Goal: Information Seeking & Learning: Learn about a topic

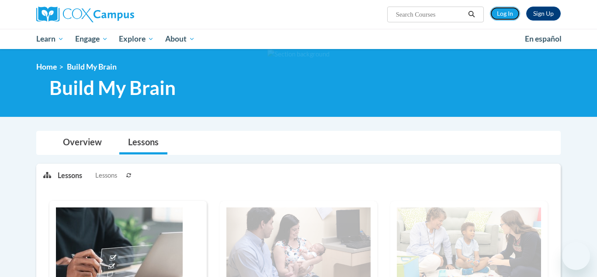
click at [504, 10] on link "Log In" at bounding box center [505, 14] width 30 height 14
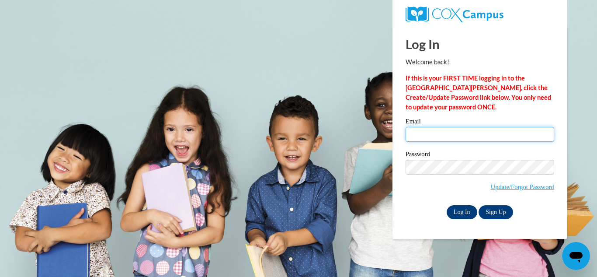
type input "cguzman@student.gsu.edu"
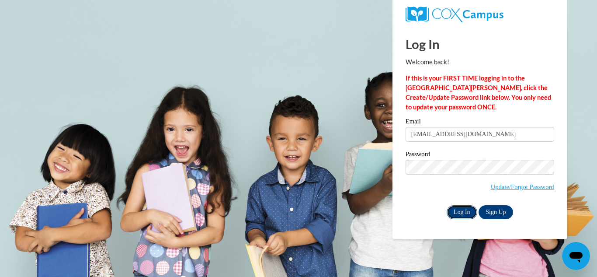
click at [466, 207] on input "Log In" at bounding box center [462, 212] width 31 height 14
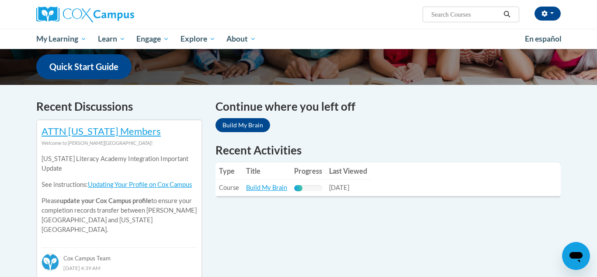
scroll to position [223, 0]
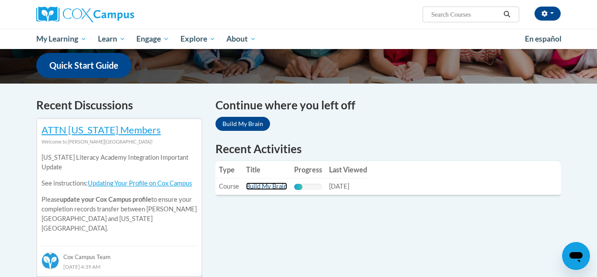
click at [272, 187] on link "Build My Brain" at bounding box center [266, 185] width 41 height 7
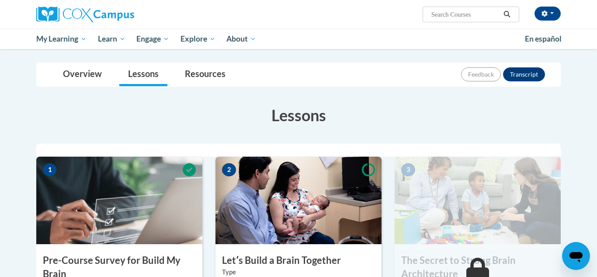
scroll to position [251, 0]
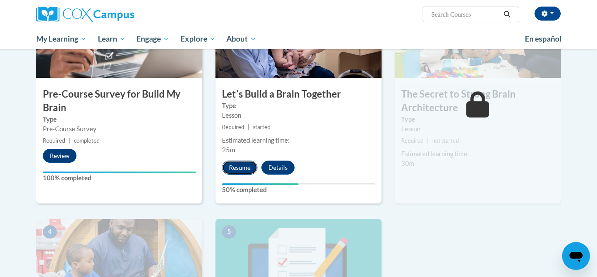
click at [244, 169] on button "Resume" at bounding box center [239, 167] width 35 height 14
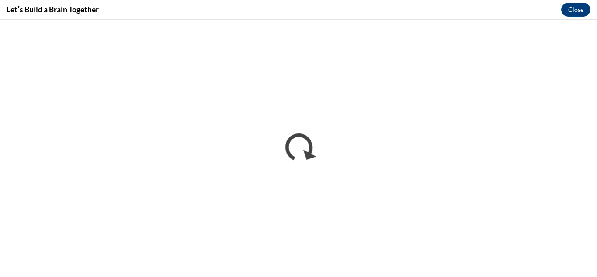
scroll to position [0, 0]
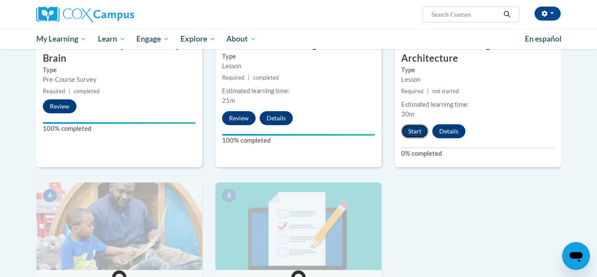
click at [422, 128] on button "Start" at bounding box center [414, 131] width 27 height 14
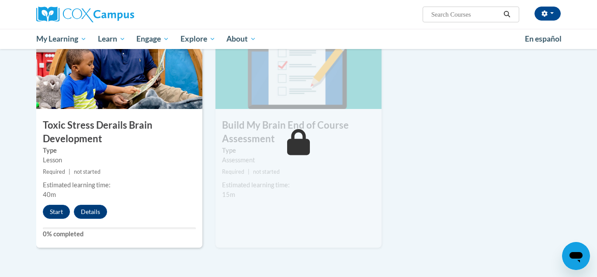
scroll to position [467, 0]
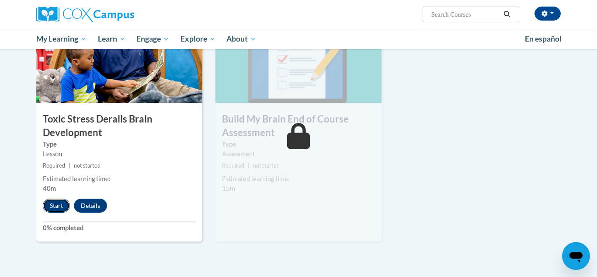
click at [62, 208] on button "Start" at bounding box center [56, 206] width 27 height 14
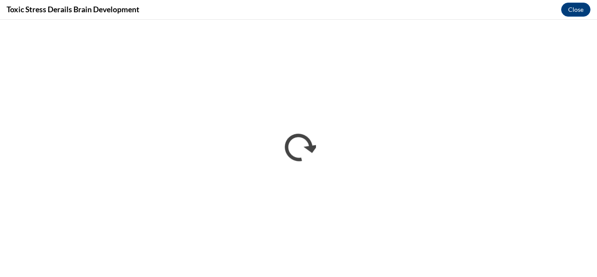
scroll to position [0, 0]
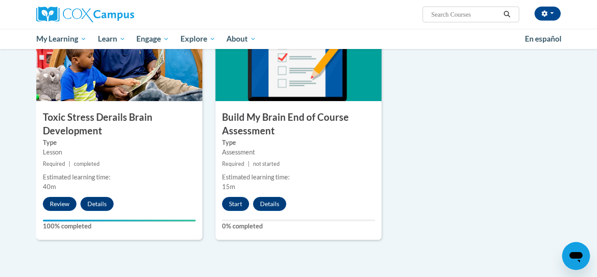
scroll to position [471, 0]
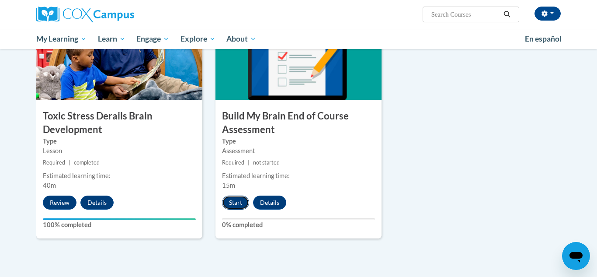
click at [240, 202] on button "Start" at bounding box center [235, 202] width 27 height 14
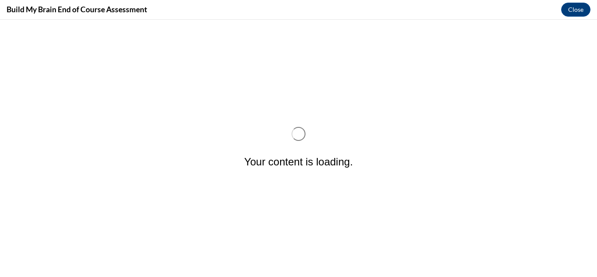
scroll to position [0, 0]
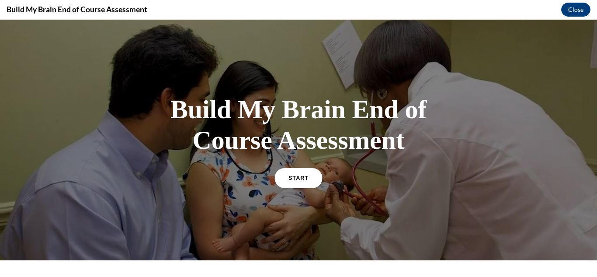
click at [313, 176] on link "START" at bounding box center [299, 177] width 48 height 20
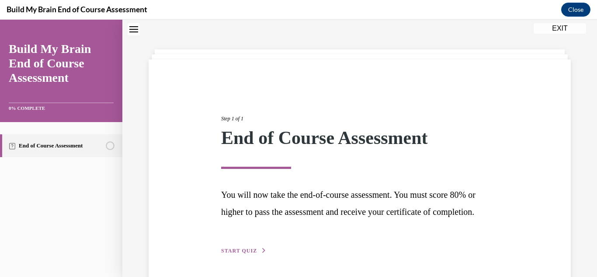
scroll to position [75, 0]
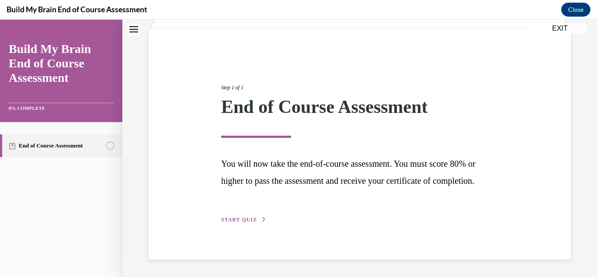
click at [250, 219] on span "START QUIZ" at bounding box center [239, 219] width 36 height 6
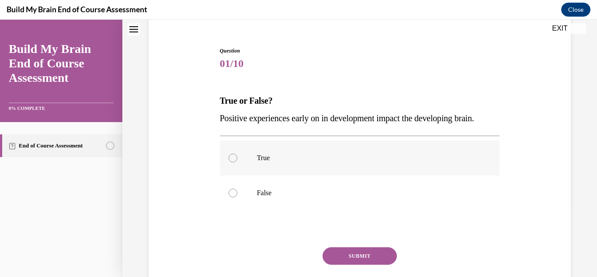
click at [336, 154] on p "True" at bounding box center [367, 157] width 221 height 9
click at [237, 154] on input "True" at bounding box center [233, 157] width 9 height 9
radio input "true"
click at [340, 255] on button "SUBMIT" at bounding box center [360, 255] width 74 height 17
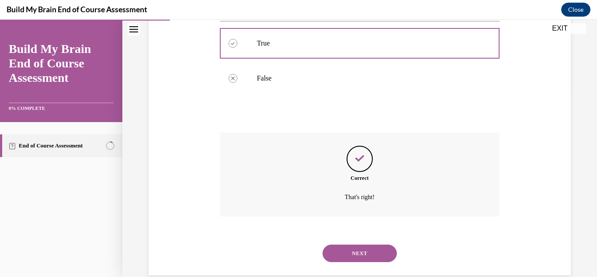
scroll to position [205, 0]
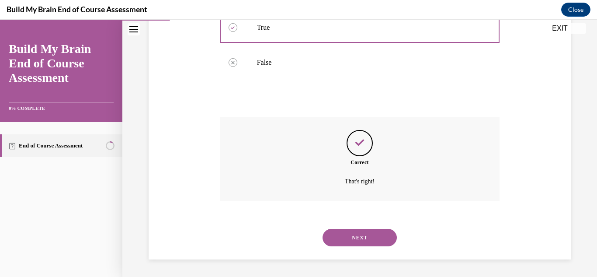
click at [364, 230] on button "NEXT" at bounding box center [360, 237] width 74 height 17
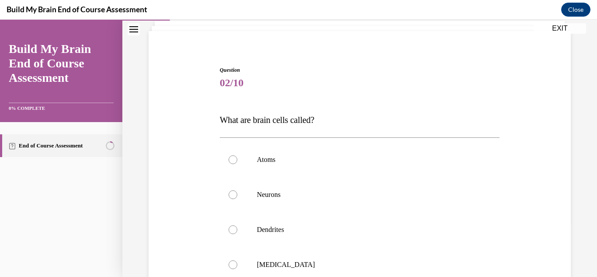
scroll to position [66, 0]
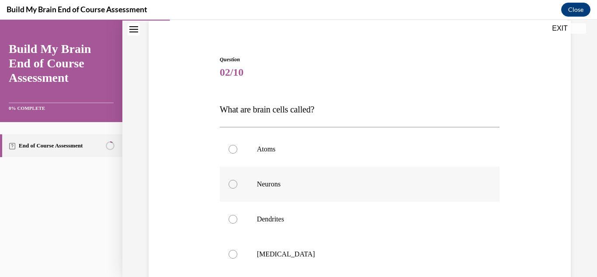
click at [353, 194] on label "Neurons" at bounding box center [360, 184] width 280 height 35
click at [237, 188] on input "Neurons" at bounding box center [233, 184] width 9 height 9
radio input "true"
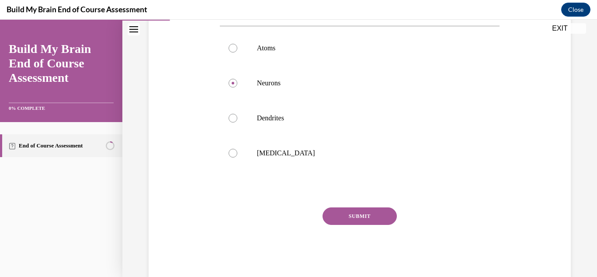
click at [359, 217] on button "SUBMIT" at bounding box center [360, 215] width 74 height 17
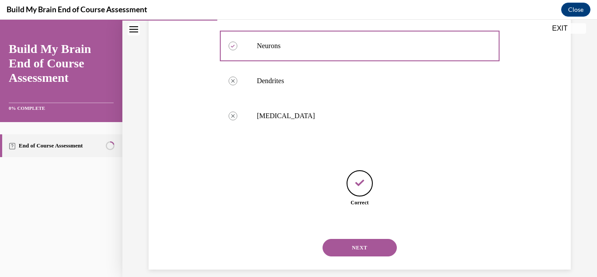
scroll to position [214, 0]
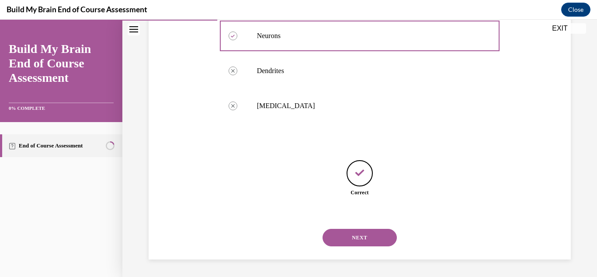
click at [360, 242] on button "NEXT" at bounding box center [360, 237] width 74 height 17
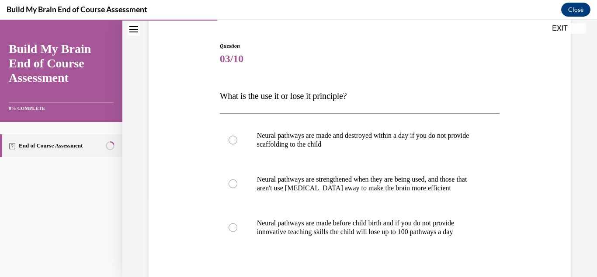
scroll to position [88, 0]
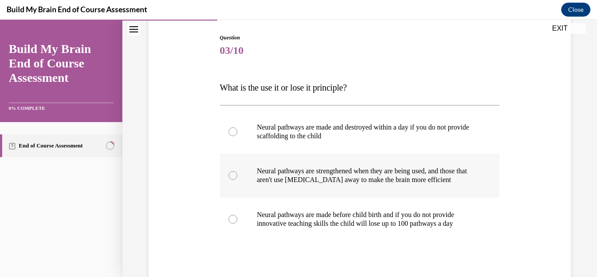
click at [362, 183] on p "Neural pathways are strengthened when they are being used, and those that aren'…" at bounding box center [367, 175] width 221 height 17
click at [237, 180] on input "Neural pathways are strengthened when they are being used, and those that aren'…" at bounding box center [233, 175] width 9 height 9
radio input "true"
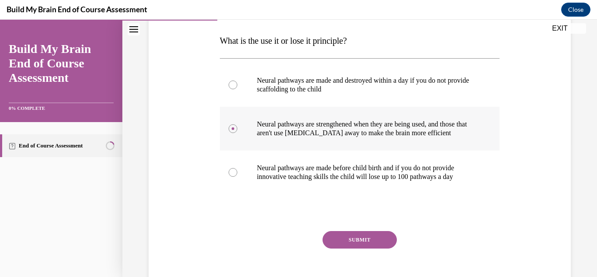
scroll to position [143, 0]
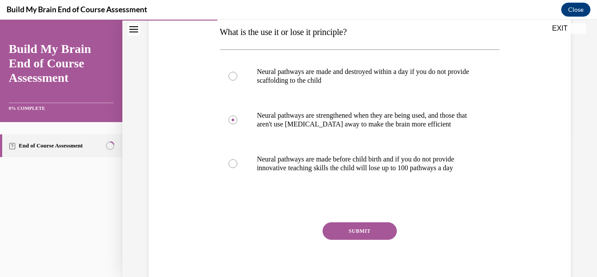
click at [347, 235] on button "SUBMIT" at bounding box center [360, 230] width 74 height 17
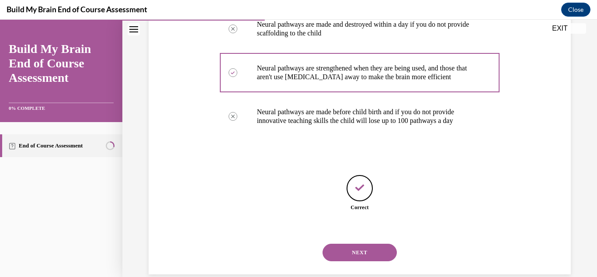
scroll to position [206, 0]
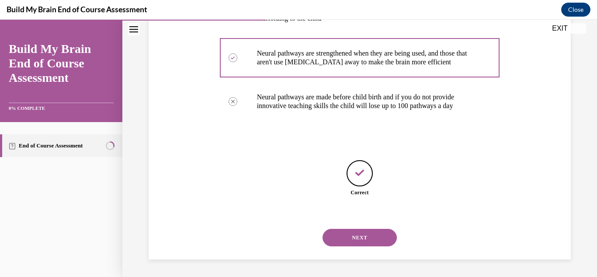
click at [351, 241] on button "NEXT" at bounding box center [360, 237] width 74 height 17
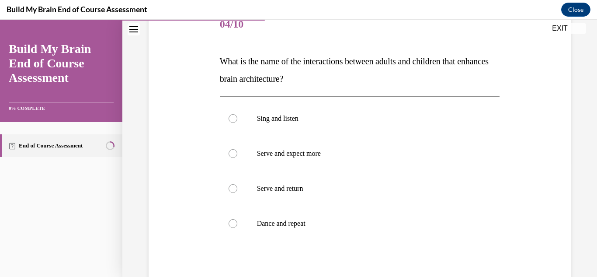
scroll to position [116, 0]
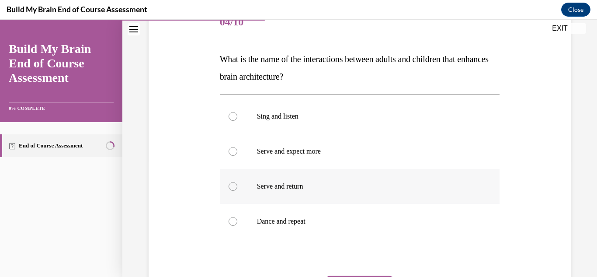
click at [347, 178] on label "Serve and return" at bounding box center [360, 186] width 280 height 35
click at [237, 182] on input "Serve and return" at bounding box center [233, 186] width 9 height 9
radio input "true"
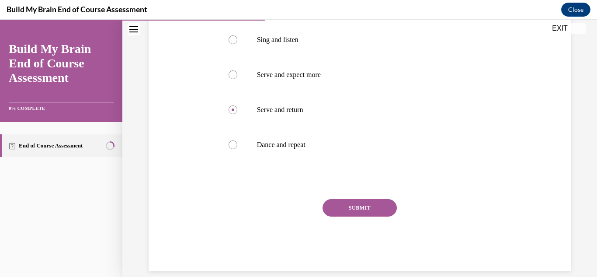
click at [352, 206] on button "SUBMIT" at bounding box center [360, 207] width 74 height 17
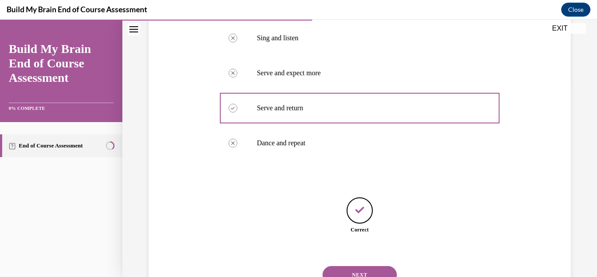
scroll to position [232, 0]
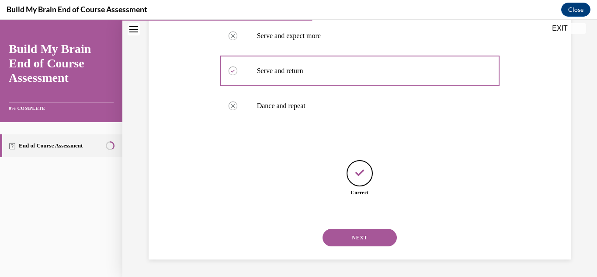
click at [352, 236] on button "NEXT" at bounding box center [360, 237] width 74 height 17
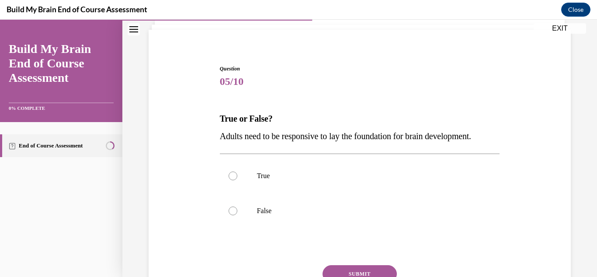
scroll to position [65, 0]
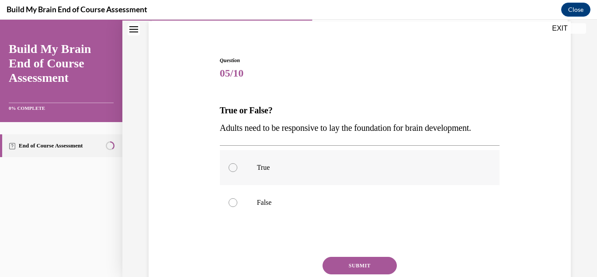
click at [363, 170] on p "True" at bounding box center [367, 167] width 221 height 9
click at [237, 170] on input "True" at bounding box center [233, 167] width 9 height 9
radio input "true"
click at [362, 268] on button "SUBMIT" at bounding box center [360, 265] width 74 height 17
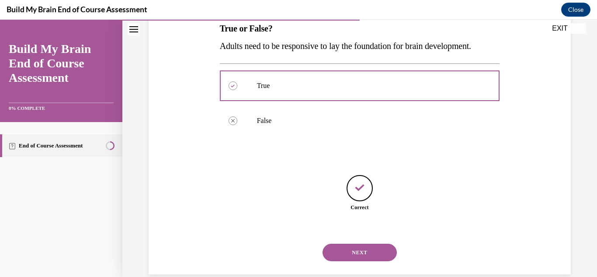
scroll to position [162, 0]
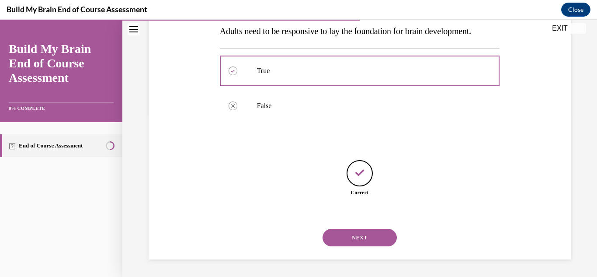
click at [359, 240] on button "NEXT" at bounding box center [360, 237] width 74 height 17
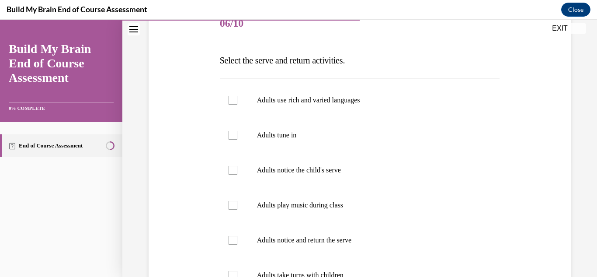
scroll to position [115, 0]
click at [330, 105] on label "Adults use rich and varied languages" at bounding box center [360, 99] width 280 height 35
click at [237, 104] on input "Adults use rich and varied languages" at bounding box center [233, 99] width 9 height 9
checkbox input "true"
click at [330, 140] on label "Adults tune in" at bounding box center [360, 134] width 280 height 35
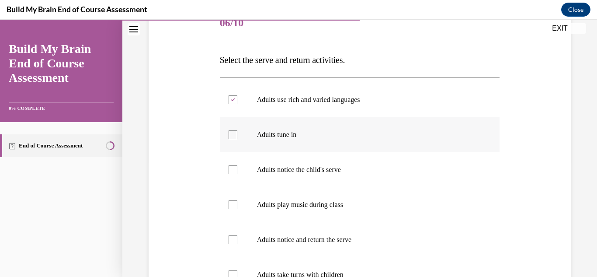
click at [237, 139] on input "Adults tune in" at bounding box center [233, 134] width 9 height 9
checkbox input "true"
click at [334, 168] on p "Adults notice the child's serve" at bounding box center [367, 169] width 221 height 9
click at [237, 168] on input "Adults notice the child's serve" at bounding box center [233, 169] width 9 height 9
checkbox input "true"
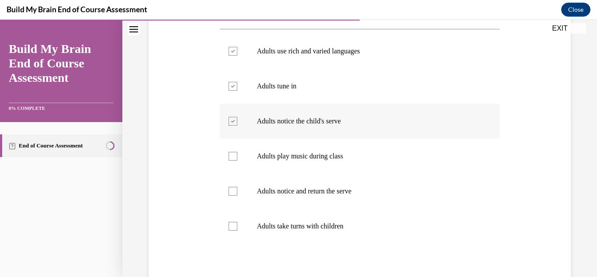
scroll to position [166, 0]
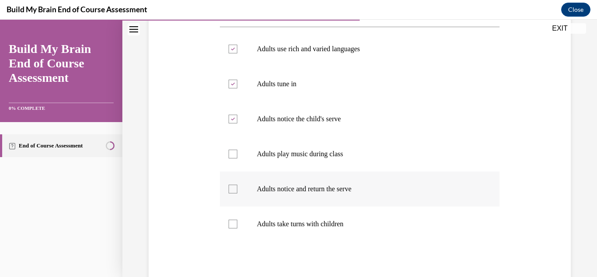
click at [328, 185] on p "Adults notice and return the serve" at bounding box center [367, 189] width 221 height 9
click at [237, 185] on input "Adults notice and return the serve" at bounding box center [233, 189] width 9 height 9
checkbox input "true"
click at [330, 217] on label "Adults take turns with children" at bounding box center [360, 223] width 280 height 35
click at [237, 220] on input "Adults take turns with children" at bounding box center [233, 224] width 9 height 9
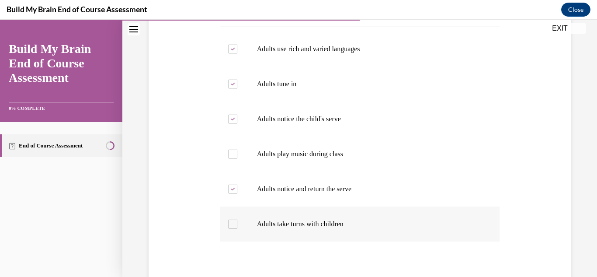
checkbox input "true"
click at [349, 123] on label "Adults notice the child's serve" at bounding box center [360, 118] width 280 height 35
click at [237, 123] on input "Adults notice the child's serve" at bounding box center [233, 119] width 9 height 9
checkbox input "false"
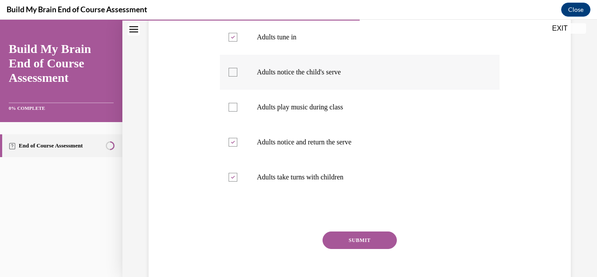
scroll to position [257, 0]
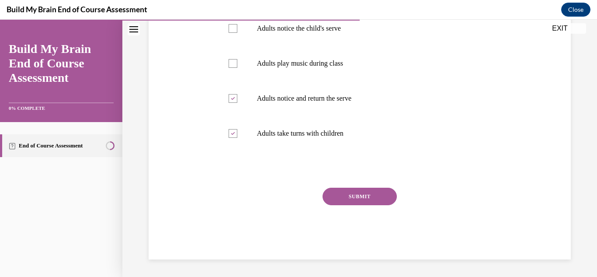
click at [364, 190] on button "SUBMIT" at bounding box center [360, 196] width 74 height 17
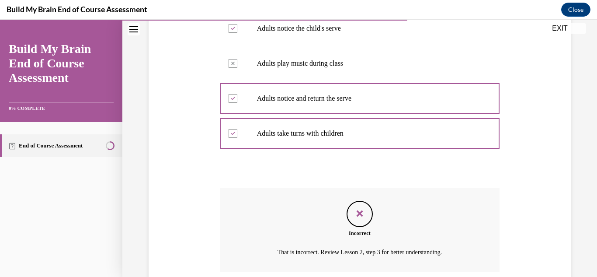
scroll to position [328, 0]
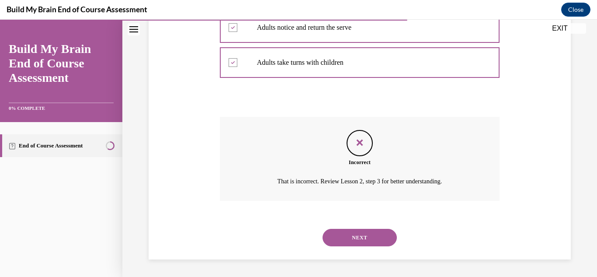
click at [359, 239] on button "NEXT" at bounding box center [360, 237] width 74 height 17
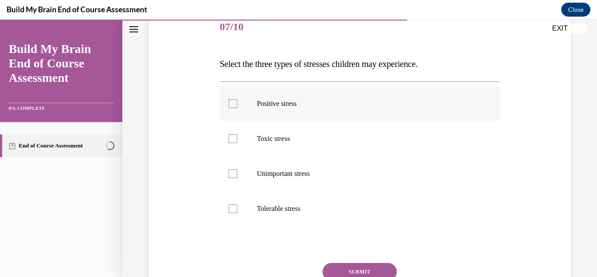
scroll to position [113, 0]
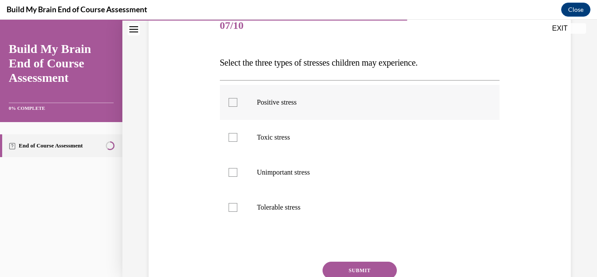
click at [335, 115] on label "Positive stress" at bounding box center [360, 102] width 280 height 35
click at [237, 107] on input "Positive stress" at bounding box center [233, 102] width 9 height 9
checkbox input "true"
click at [338, 149] on label "Toxic stress" at bounding box center [360, 137] width 280 height 35
click at [237, 142] on input "Toxic stress" at bounding box center [233, 137] width 9 height 9
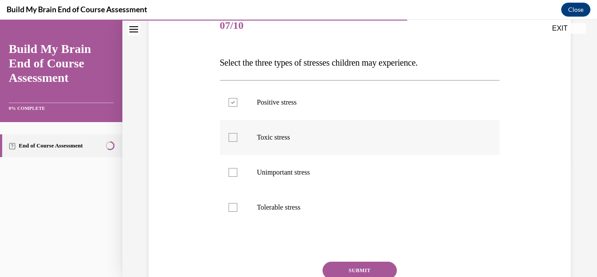
checkbox input "true"
click at [338, 204] on p "Tolerable stress" at bounding box center [367, 207] width 221 height 9
click at [237, 204] on input "Tolerable stress" at bounding box center [233, 207] width 9 height 9
checkbox input "true"
click at [349, 266] on button "SUBMIT" at bounding box center [360, 270] width 74 height 17
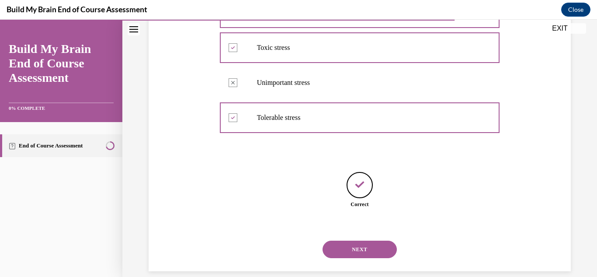
scroll to position [214, 0]
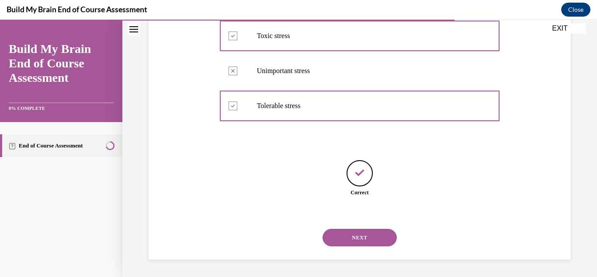
click at [356, 234] on button "NEXT" at bounding box center [360, 237] width 74 height 17
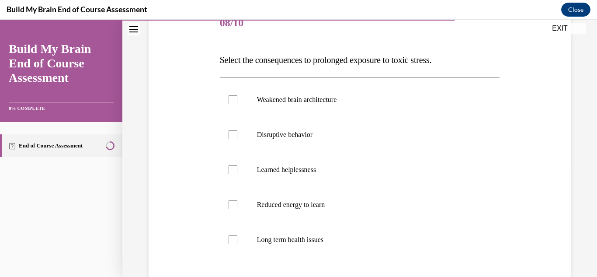
scroll to position [117, 0]
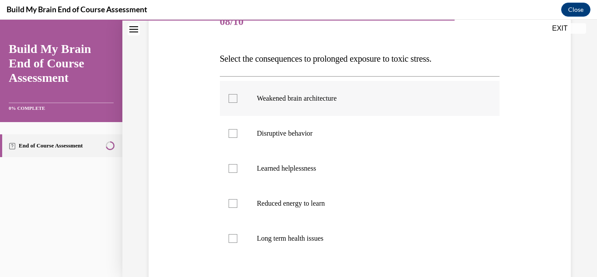
click at [340, 103] on label "Weakened brain architecture" at bounding box center [360, 98] width 280 height 35
click at [237, 103] on input "Weakened brain architecture" at bounding box center [233, 98] width 9 height 9
checkbox input "true"
click at [335, 146] on label "Disruptive behavior" at bounding box center [360, 133] width 280 height 35
click at [237, 138] on input "Disruptive behavior" at bounding box center [233, 133] width 9 height 9
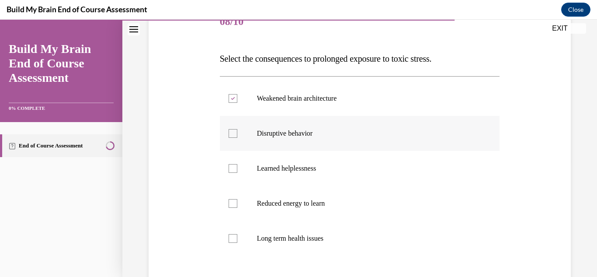
checkbox input "true"
click at [332, 167] on p "Learned helplessness" at bounding box center [367, 168] width 221 height 9
click at [237, 167] on input "Learned helplessness" at bounding box center [233, 168] width 9 height 9
checkbox input "true"
click at [331, 197] on label "Reduced energy to learn" at bounding box center [360, 203] width 280 height 35
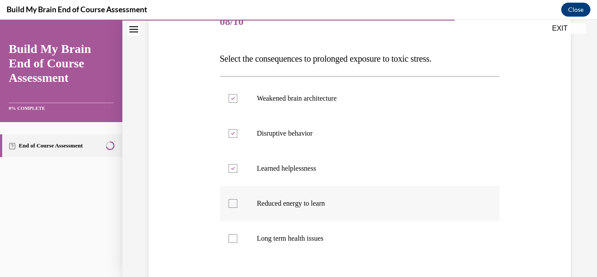
click at [237, 199] on input "Reduced energy to learn" at bounding box center [233, 203] width 9 height 9
checkbox input "true"
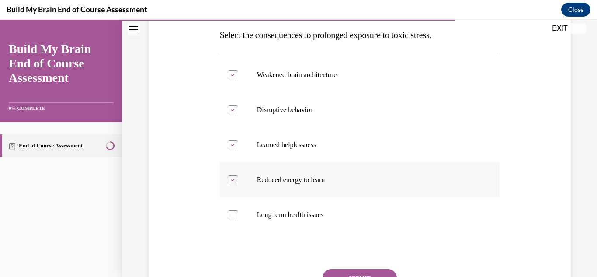
scroll to position [146, 0]
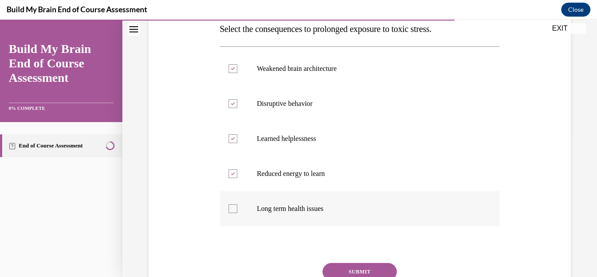
click at [331, 198] on label "Long term health issues" at bounding box center [360, 208] width 280 height 35
click at [237, 204] on input "Long term health issues" at bounding box center [233, 208] width 9 height 9
checkbox input "true"
click at [345, 265] on button "SUBMIT" at bounding box center [360, 271] width 74 height 17
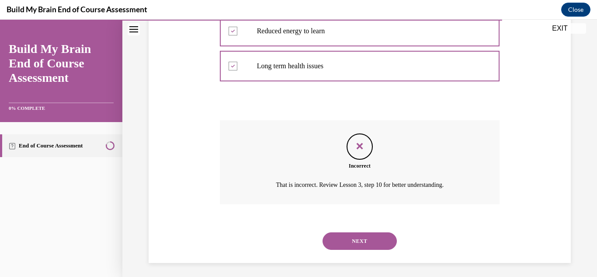
scroll to position [293, 0]
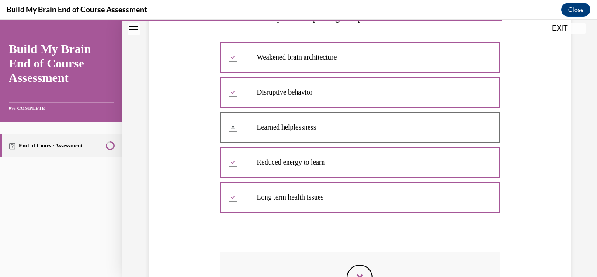
click at [357, 234] on div at bounding box center [360, 233] width 280 height 10
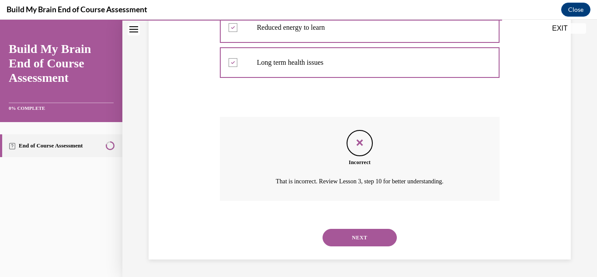
click at [356, 236] on button "NEXT" at bounding box center [360, 237] width 74 height 17
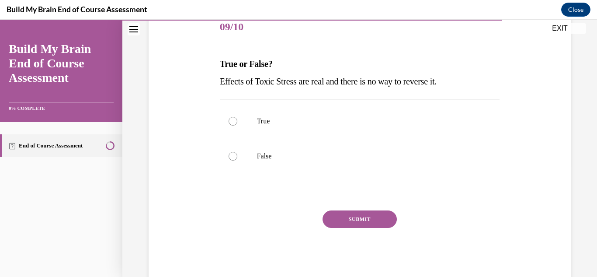
scroll to position [116, 0]
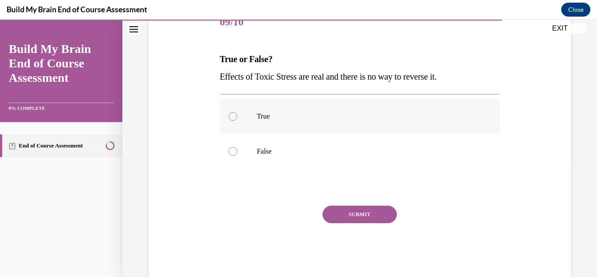
click at [338, 126] on label "True" at bounding box center [360, 116] width 280 height 35
click at [237, 121] on input "True" at bounding box center [233, 116] width 9 height 9
radio input "true"
click at [339, 152] on p "False" at bounding box center [367, 151] width 221 height 9
click at [237, 152] on input "False" at bounding box center [233, 151] width 9 height 9
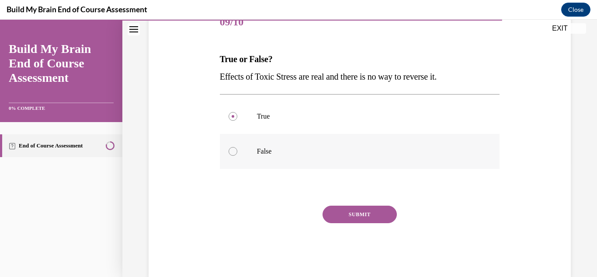
radio input "true"
click at [350, 210] on button "SUBMIT" at bounding box center [360, 214] width 74 height 17
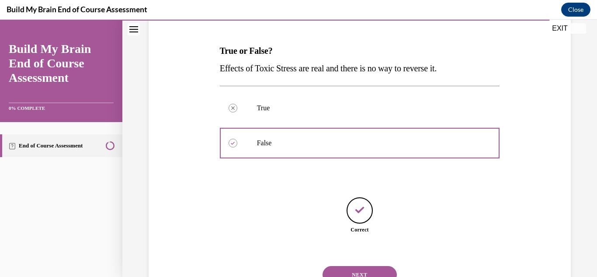
scroll to position [162, 0]
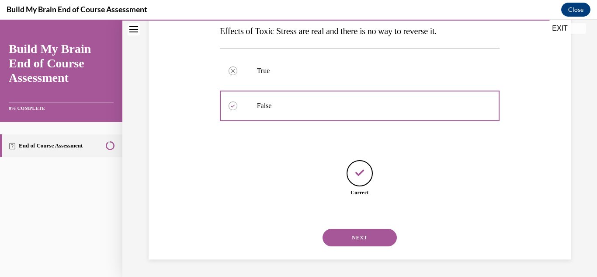
click at [354, 237] on button "NEXT" at bounding box center [360, 237] width 74 height 17
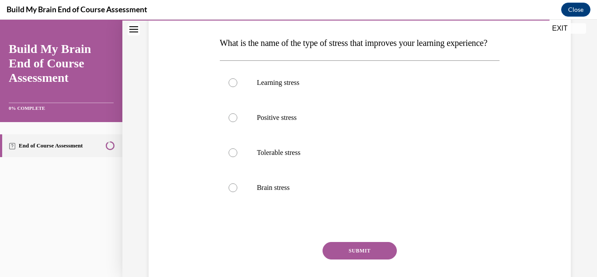
scroll to position [130, 0]
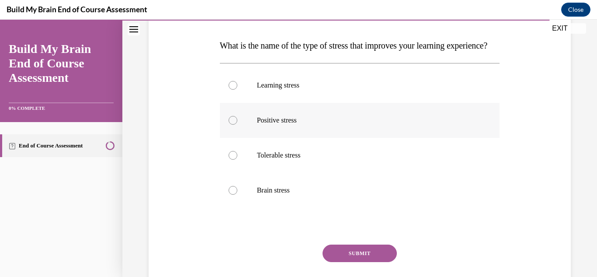
click at [344, 125] on p "Positive stress" at bounding box center [367, 120] width 221 height 9
click at [237, 125] on input "Positive stress" at bounding box center [233, 120] width 9 height 9
radio input "true"
click at [359, 262] on button "SUBMIT" at bounding box center [360, 252] width 74 height 17
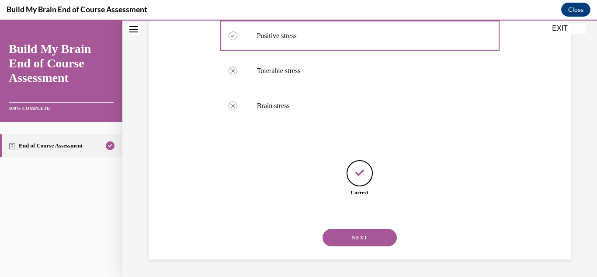
scroll to position [232, 0]
click at [361, 235] on button "NEXT" at bounding box center [360, 237] width 74 height 17
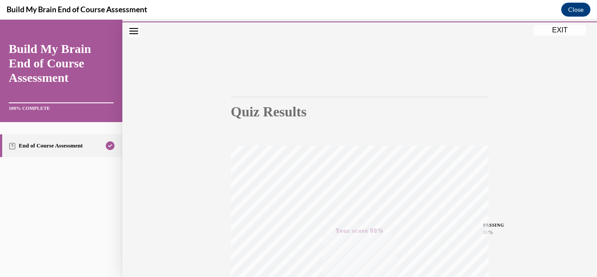
scroll to position [191, 0]
click at [540, 28] on button "EXIT" at bounding box center [560, 28] width 52 height 10
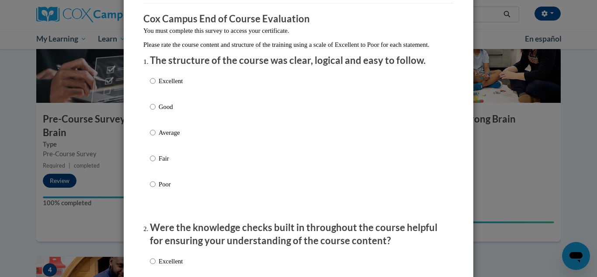
scroll to position [69, 0]
click at [258, 97] on div "Excellent Good Average Fair Poor" at bounding box center [298, 142] width 297 height 143
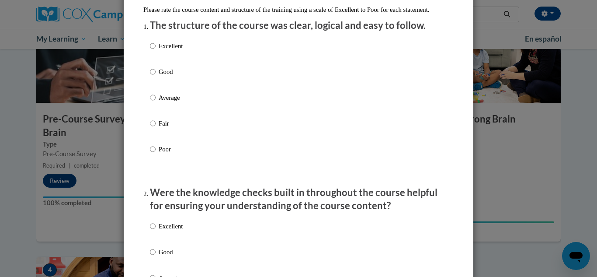
scroll to position [107, 0]
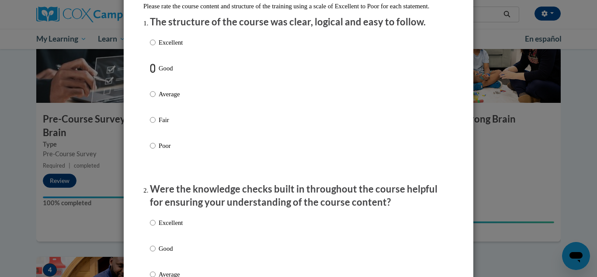
click at [154, 73] on input "Good" at bounding box center [153, 68] width 6 height 10
radio input "true"
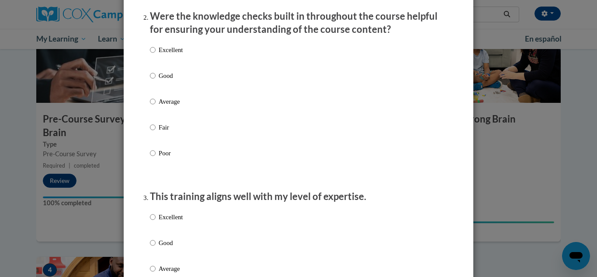
scroll to position [285, 0]
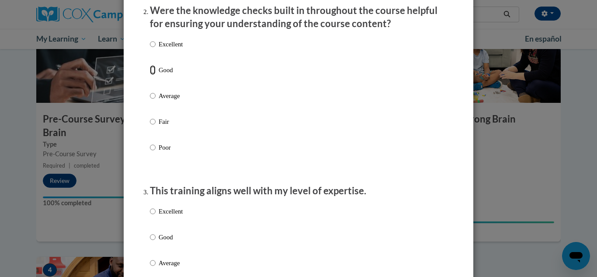
click at [154, 75] on input "Good" at bounding box center [153, 70] width 6 height 10
radio input "true"
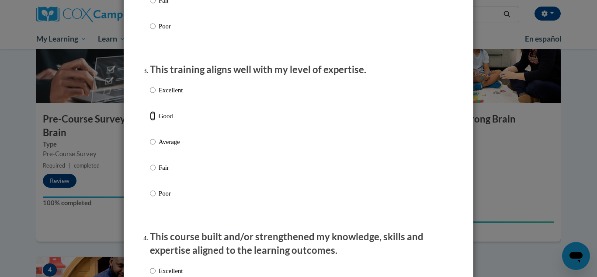
click at [153, 121] on input "Good" at bounding box center [153, 116] width 6 height 10
radio input "true"
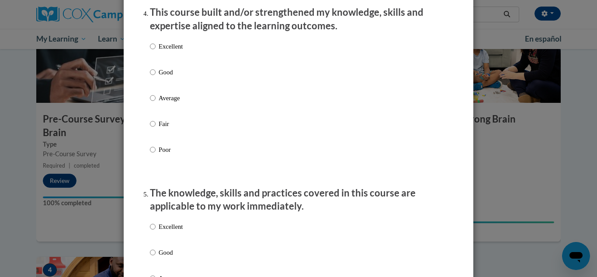
scroll to position [633, 0]
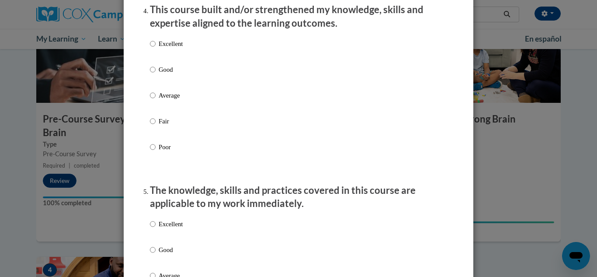
click at [152, 84] on label "Good" at bounding box center [166, 77] width 33 height 24
click at [152, 74] on input "Good" at bounding box center [153, 70] width 6 height 10
radio input "true"
click at [164, 255] on p "Good" at bounding box center [171, 250] width 24 height 10
click at [156, 255] on input "Good" at bounding box center [153, 250] width 6 height 10
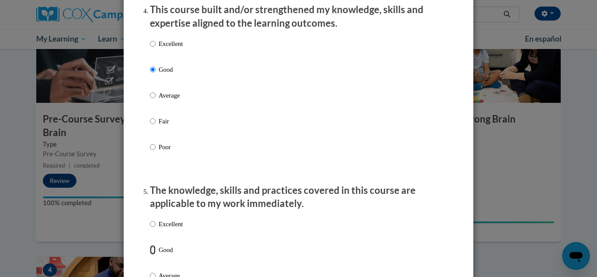
radio input "true"
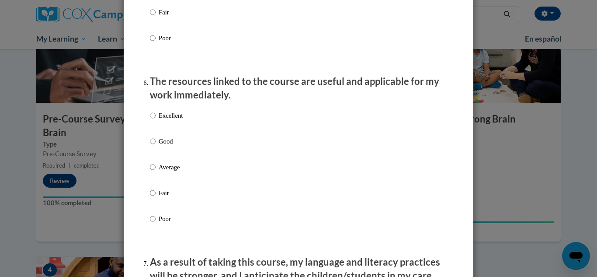
scroll to position [925, 0]
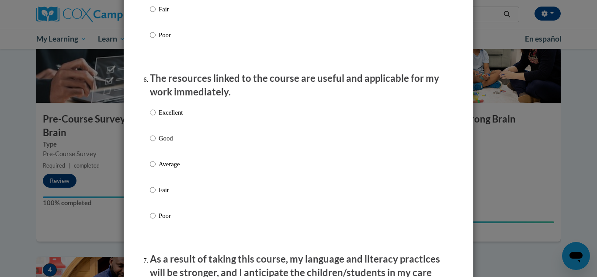
click at [166, 151] on label "Good" at bounding box center [166, 145] width 33 height 24
click at [156, 143] on input "Good" at bounding box center [153, 138] width 6 height 10
radio input "true"
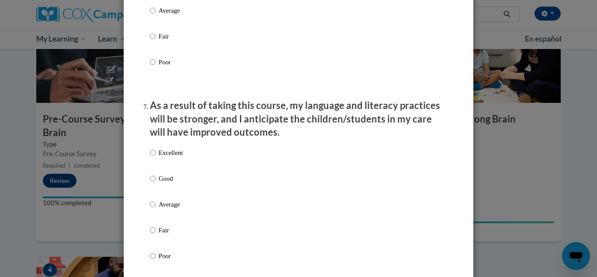
click at [167, 183] on p "Good" at bounding box center [171, 179] width 24 height 10
click at [156, 183] on input "Good" at bounding box center [153, 179] width 6 height 10
radio input "true"
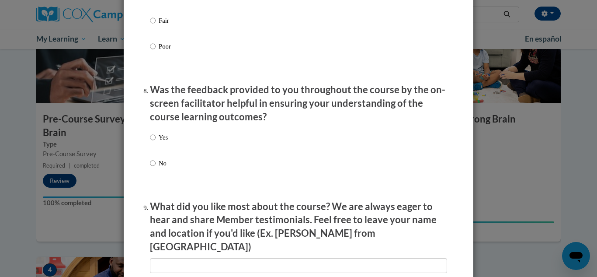
scroll to position [1291, 0]
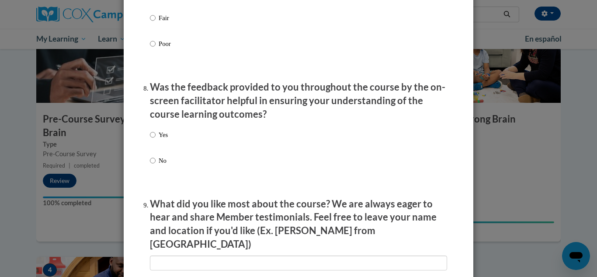
click at [157, 139] on label "Yes" at bounding box center [159, 142] width 18 height 24
click at [156, 139] on input "Yes" at bounding box center [153, 135] width 6 height 10
radio input "true"
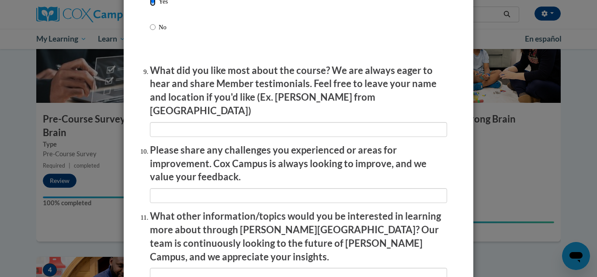
scroll to position [1540, 0]
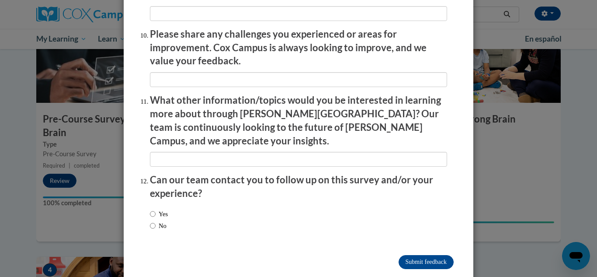
click at [273, 205] on div "Yes No" at bounding box center [298, 221] width 297 height 33
click at [157, 221] on label "No" at bounding box center [158, 226] width 17 height 10
click at [156, 221] on input "No" at bounding box center [153, 226] width 6 height 10
radio input "true"
click at [416, 255] on input "Submit feedback" at bounding box center [426, 262] width 55 height 14
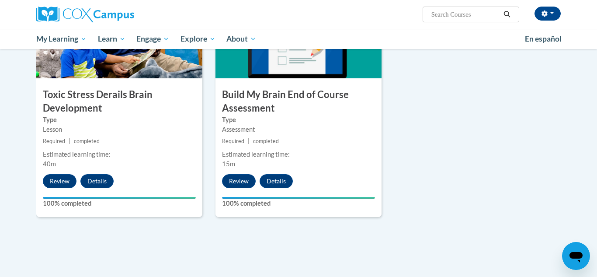
scroll to position [495, 0]
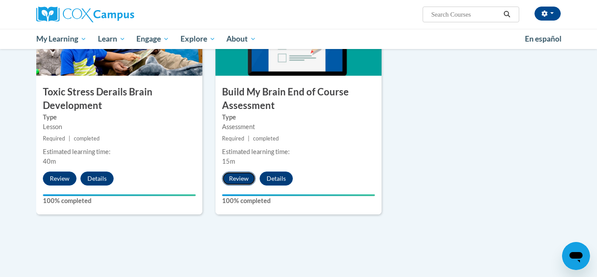
click at [251, 180] on button "Review" at bounding box center [239, 178] width 34 height 14
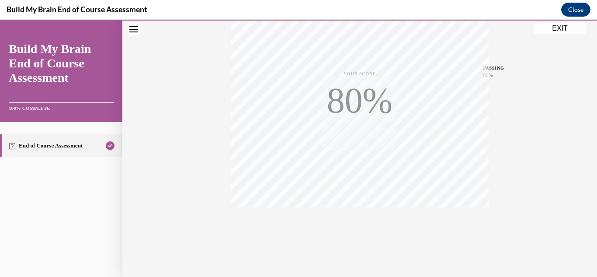
scroll to position [191, 0]
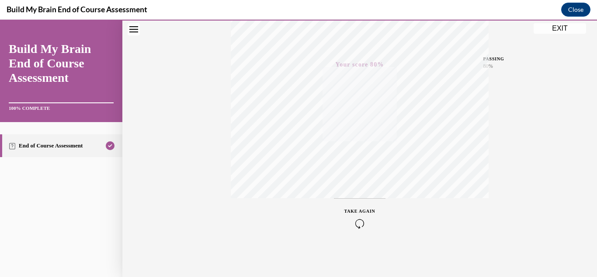
click at [133, 34] on button "Close navigation menu" at bounding box center [134, 29] width 12 height 12
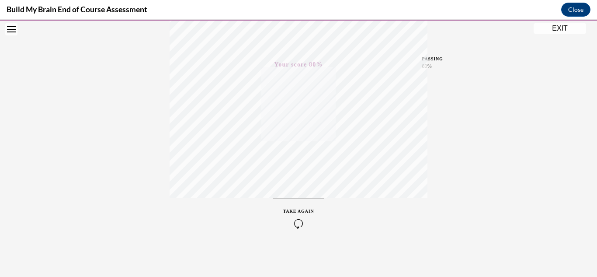
click at [298, 218] on div "TAKE AGAIN" at bounding box center [298, 218] width 31 height 21
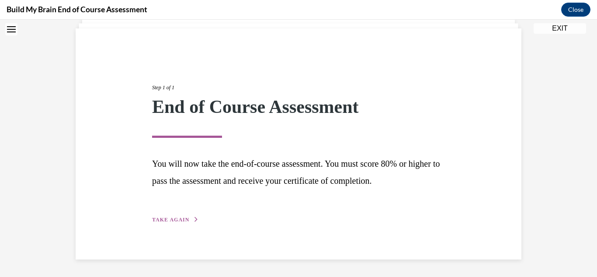
scroll to position [58, 0]
click at [160, 214] on div "Step 1 of 1 End of Course Assessment You will now take the end-of-course assess…" at bounding box center [299, 143] width 306 height 161
click at [160, 221] on span "TAKE AGAIN" at bounding box center [170, 219] width 37 height 6
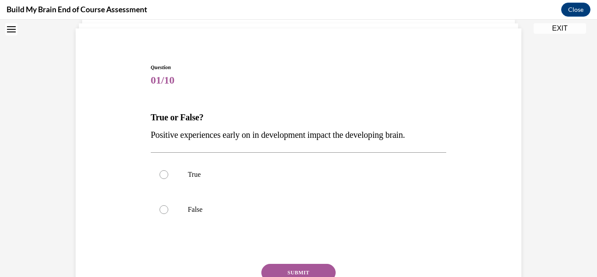
click at [11, 34] on button "Open navigation menu" at bounding box center [11, 29] width 12 height 12
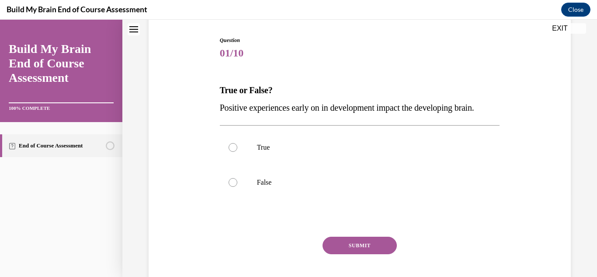
scroll to position [89, 0]
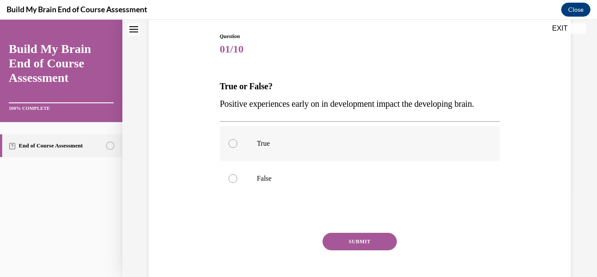
click at [366, 145] on p "True" at bounding box center [367, 143] width 221 height 9
click at [237, 145] on input "True" at bounding box center [233, 143] width 9 height 9
radio input "true"
click at [369, 245] on button "SUBMIT" at bounding box center [360, 241] width 74 height 17
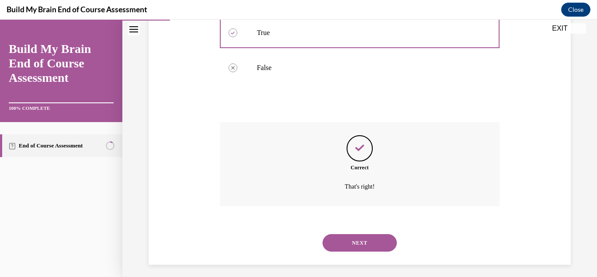
scroll to position [205, 0]
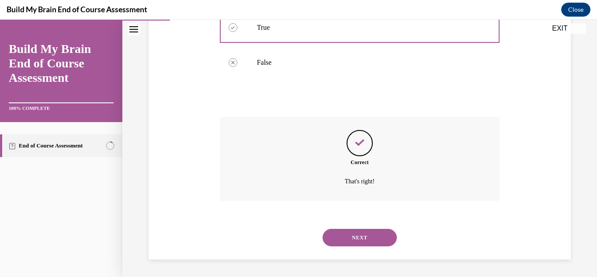
click at [360, 233] on button "NEXT" at bounding box center [360, 237] width 74 height 17
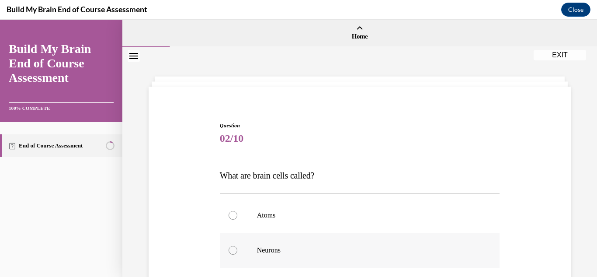
click at [371, 240] on label "Neurons" at bounding box center [360, 250] width 280 height 35
click at [237, 246] on input "Neurons" at bounding box center [233, 250] width 9 height 9
radio input "true"
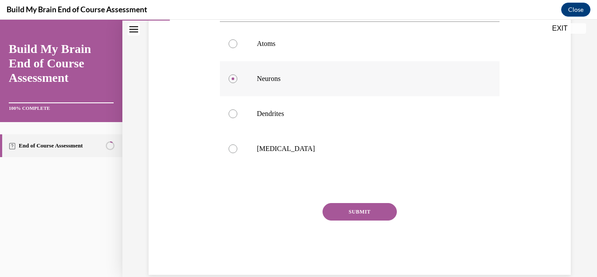
scroll to position [187, 0]
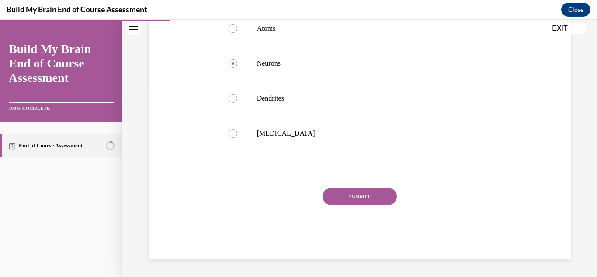
click at [369, 195] on button "SUBMIT" at bounding box center [360, 196] width 74 height 17
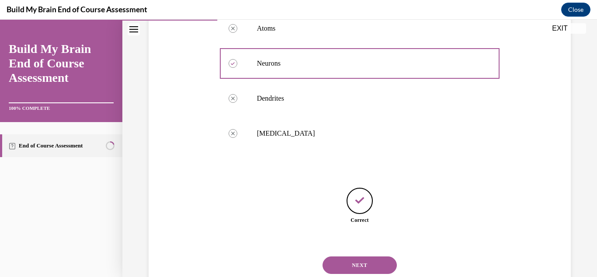
scroll to position [214, 0]
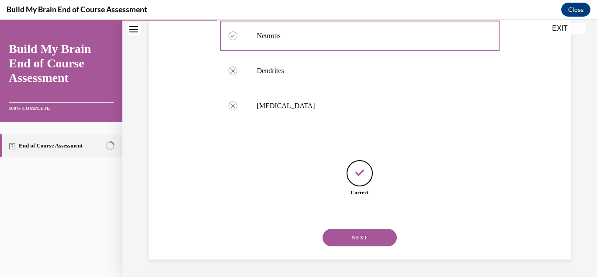
click at [375, 233] on button "NEXT" at bounding box center [360, 237] width 74 height 17
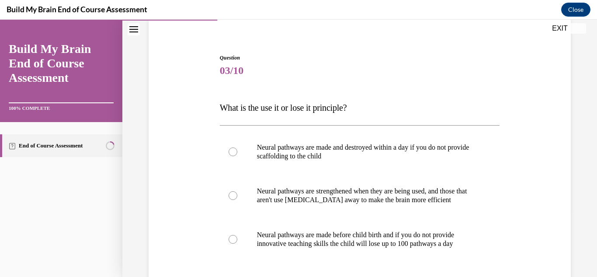
scroll to position [85, 0]
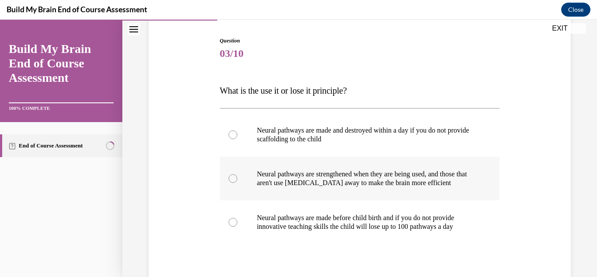
click at [367, 170] on p "Neural pathways are strengthened when they are being used, and those that aren'…" at bounding box center [367, 178] width 221 height 17
click at [237, 174] on input "Neural pathways are strengthened when they are being used, and those that aren'…" at bounding box center [233, 178] width 9 height 9
radio input "true"
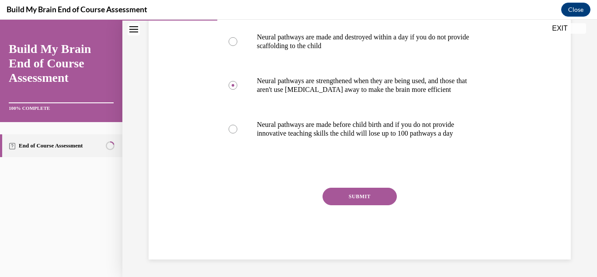
click at [371, 197] on button "SUBMIT" at bounding box center [360, 196] width 74 height 17
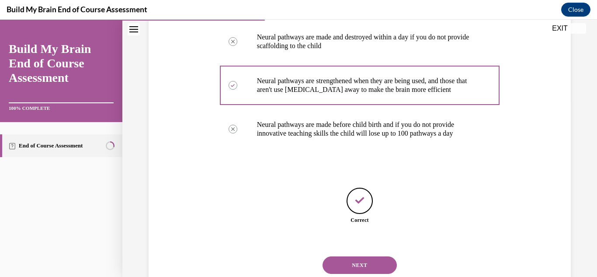
scroll to position [206, 0]
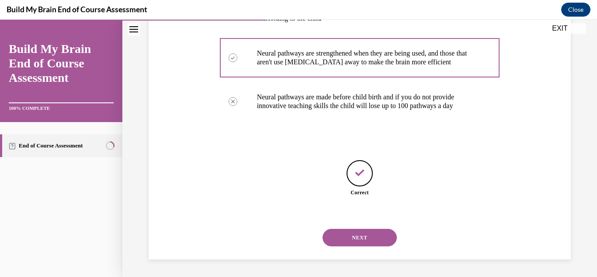
click at [364, 233] on button "NEXT" at bounding box center [360, 237] width 74 height 17
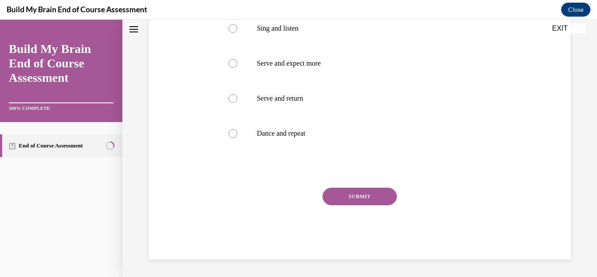
scroll to position [0, 0]
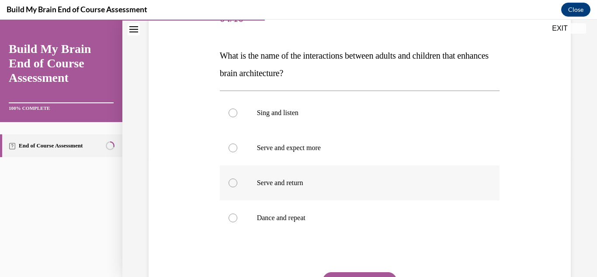
click at [395, 177] on label "Serve and return" at bounding box center [360, 182] width 280 height 35
click at [237, 178] on input "Serve and return" at bounding box center [233, 182] width 9 height 9
radio input "true"
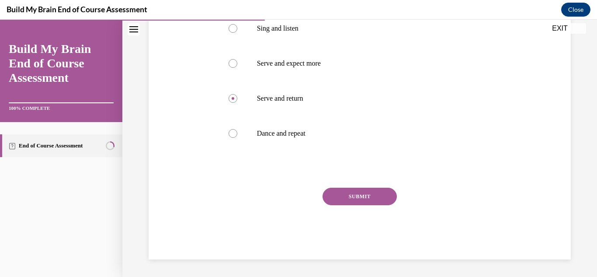
click at [387, 191] on button "SUBMIT" at bounding box center [360, 196] width 74 height 17
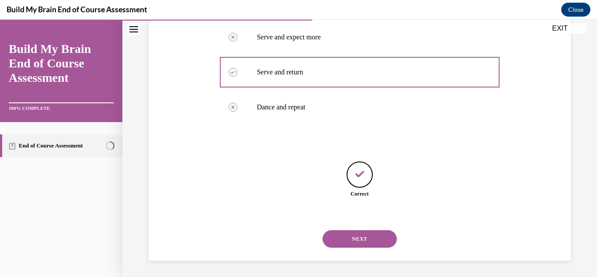
scroll to position [232, 0]
click at [366, 231] on button "NEXT" at bounding box center [360, 237] width 74 height 17
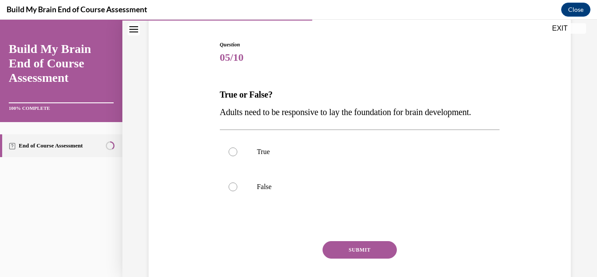
scroll to position [82, 0]
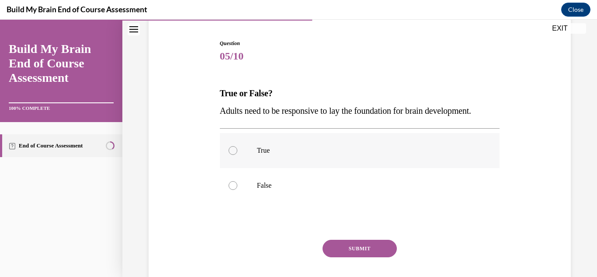
click at [368, 157] on label "True" at bounding box center [360, 150] width 280 height 35
click at [237, 155] on input "True" at bounding box center [233, 150] width 9 height 9
radio input "true"
click at [366, 243] on button "SUBMIT" at bounding box center [360, 248] width 74 height 17
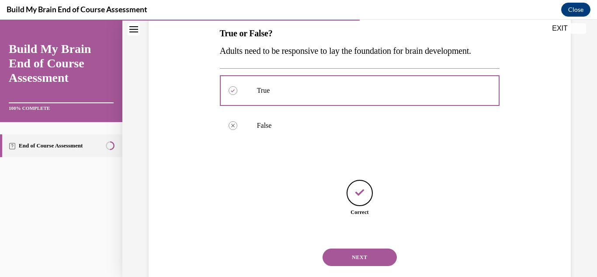
scroll to position [162, 0]
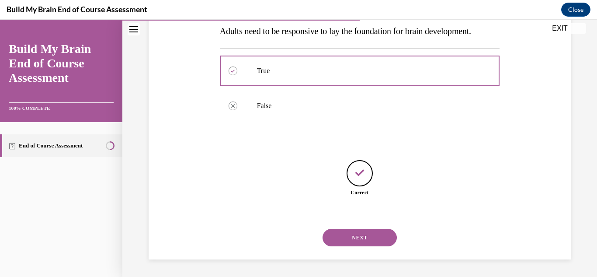
click at [363, 235] on button "NEXT" at bounding box center [360, 237] width 74 height 17
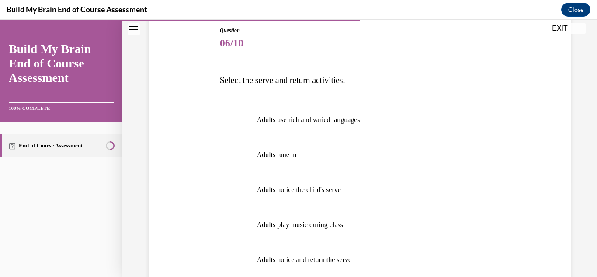
scroll to position [99, 0]
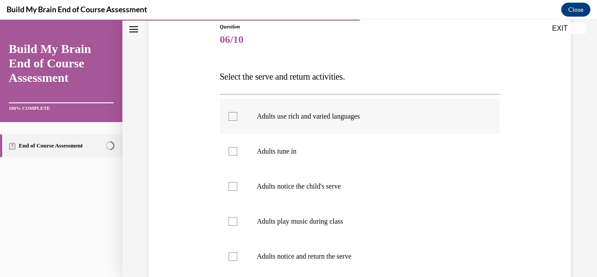
click at [345, 129] on label "Adults use rich and varied languages" at bounding box center [360, 116] width 280 height 35
click at [237, 121] on input "Adults use rich and varied languages" at bounding box center [233, 116] width 9 height 9
checkbox input "true"
click at [348, 151] on p "Adults tune in" at bounding box center [367, 151] width 221 height 9
click at [237, 151] on input "Adults tune in" at bounding box center [233, 151] width 9 height 9
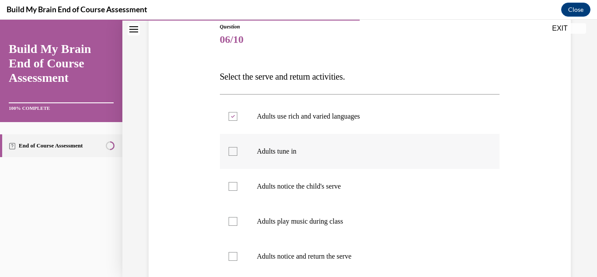
checkbox input "true"
click at [346, 188] on p "Adults notice the child's serve" at bounding box center [367, 186] width 221 height 9
click at [237, 188] on input "Adults notice the child's serve" at bounding box center [233, 186] width 9 height 9
checkbox input "true"
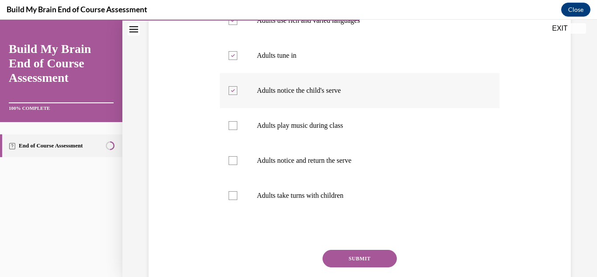
scroll to position [199, 0]
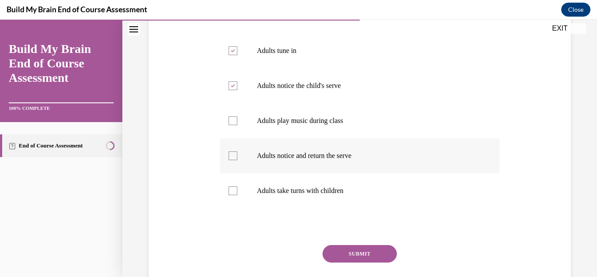
click at [338, 168] on label "Adults notice and return the serve" at bounding box center [360, 155] width 280 height 35
click at [237, 160] on input "Adults notice and return the serve" at bounding box center [233, 155] width 9 height 9
checkbox input "true"
click at [340, 184] on label "Adults take turns with children" at bounding box center [360, 190] width 280 height 35
click at [237, 186] on input "Adults take turns with children" at bounding box center [233, 190] width 9 height 9
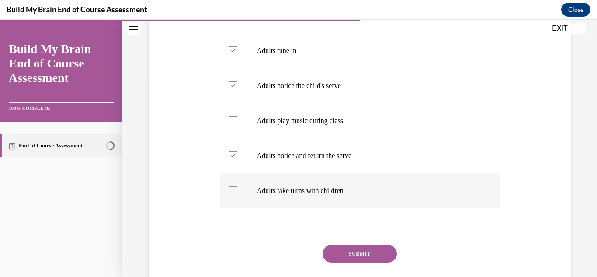
checkbox input "true"
click at [367, 250] on button "SUBMIT" at bounding box center [360, 253] width 74 height 17
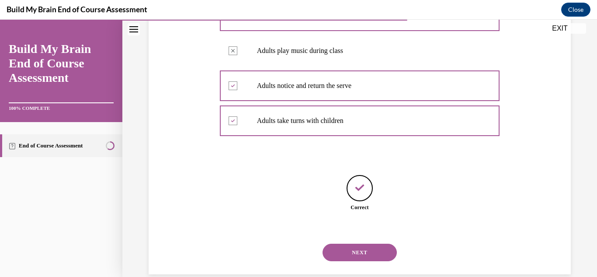
scroll to position [284, 0]
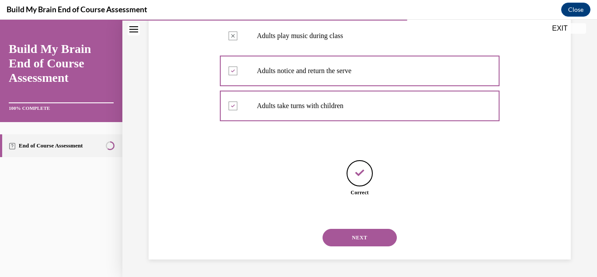
click at [362, 239] on button "NEXT" at bounding box center [360, 237] width 74 height 17
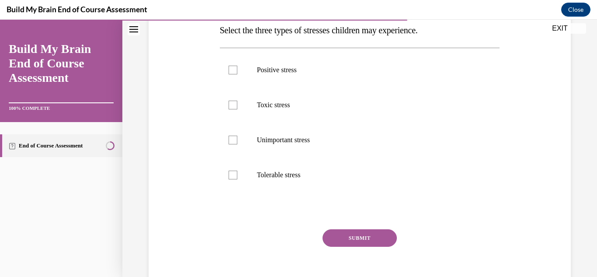
scroll to position [149, 0]
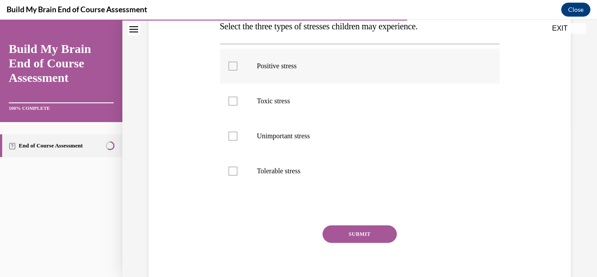
click at [347, 62] on p "Positive stress" at bounding box center [367, 66] width 221 height 9
click at [237, 62] on input "Positive stress" at bounding box center [233, 66] width 9 height 9
checkbox input "true"
click at [345, 97] on p "Toxic stress" at bounding box center [367, 101] width 221 height 9
click at [237, 97] on input "Toxic stress" at bounding box center [233, 101] width 9 height 9
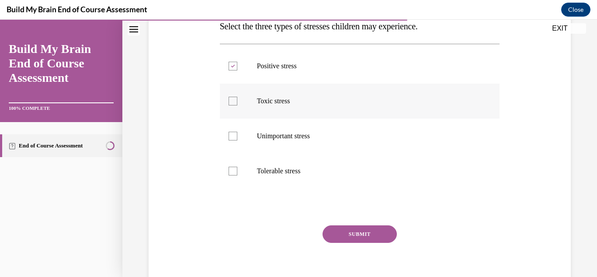
checkbox input "true"
click at [345, 162] on label "Tolerable stress" at bounding box center [360, 170] width 280 height 35
click at [237, 167] on input "Tolerable stress" at bounding box center [233, 171] width 9 height 9
checkbox input "true"
click at [352, 229] on button "SUBMIT" at bounding box center [360, 233] width 74 height 17
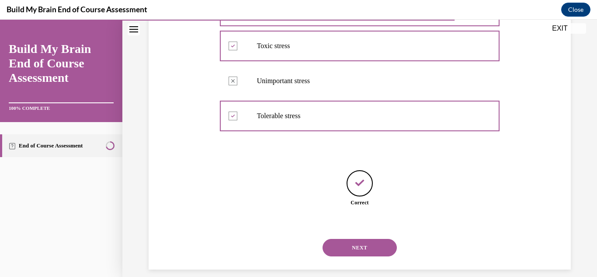
scroll to position [214, 0]
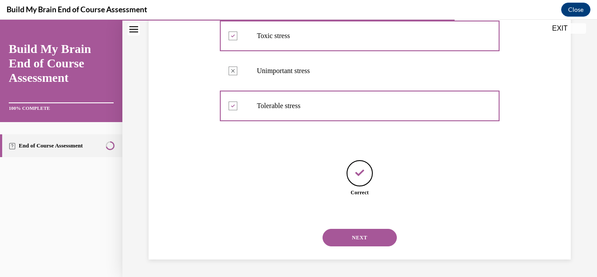
click at [352, 230] on button "NEXT" at bounding box center [360, 237] width 74 height 17
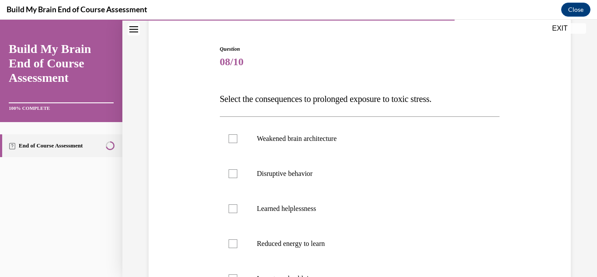
scroll to position [108, 0]
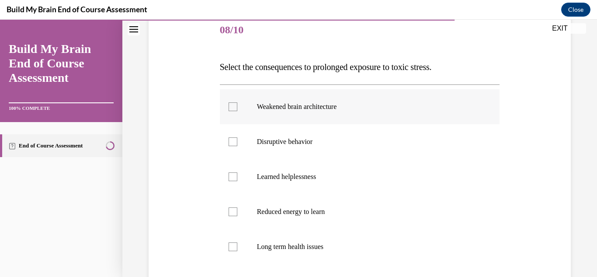
click at [333, 106] on p "Weakened brain architecture" at bounding box center [367, 106] width 221 height 9
click at [237, 106] on input "Weakened brain architecture" at bounding box center [233, 106] width 9 height 9
checkbox input "true"
click at [333, 134] on label "Disruptive behavior" at bounding box center [360, 141] width 280 height 35
click at [237, 137] on input "Disruptive behavior" at bounding box center [233, 141] width 9 height 9
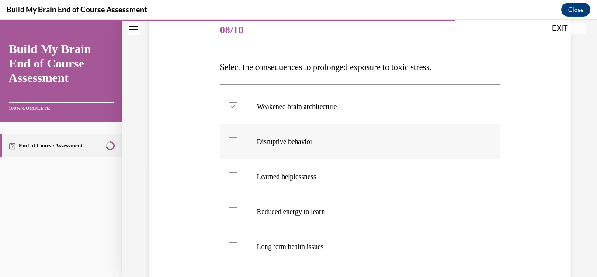
checkbox input "true"
click at [334, 209] on p "Reduced energy to learn" at bounding box center [367, 211] width 221 height 9
click at [237, 209] on input "Reduced energy to learn" at bounding box center [233, 211] width 9 height 9
checkbox input "true"
click at [332, 244] on p "Long term health issues" at bounding box center [367, 246] width 221 height 9
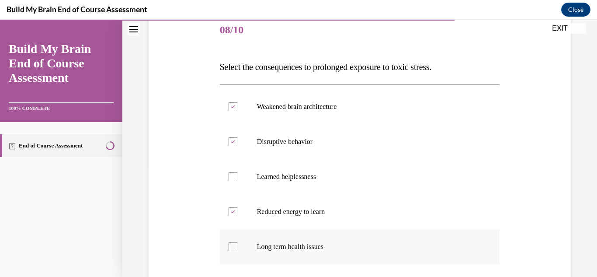
click at [237, 244] on input "Long term health issues" at bounding box center [233, 246] width 9 height 9
checkbox input "true"
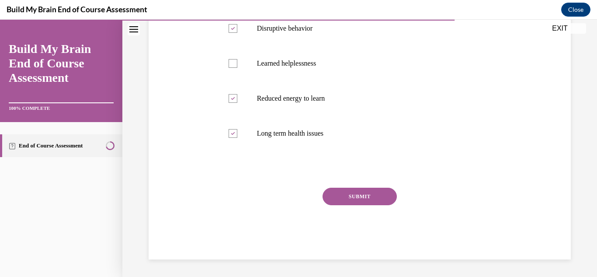
click at [347, 201] on button "SUBMIT" at bounding box center [360, 196] width 74 height 17
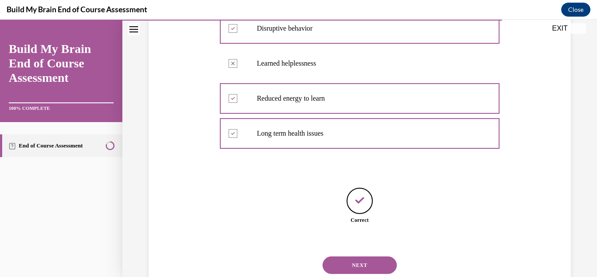
scroll to position [249, 0]
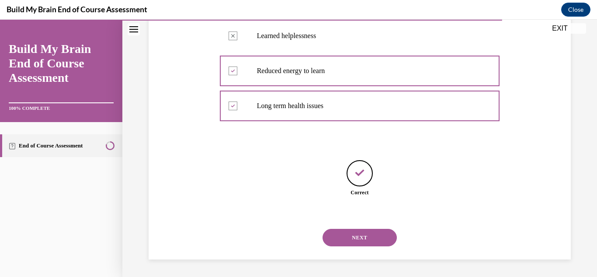
click at [348, 237] on button "NEXT" at bounding box center [360, 237] width 74 height 17
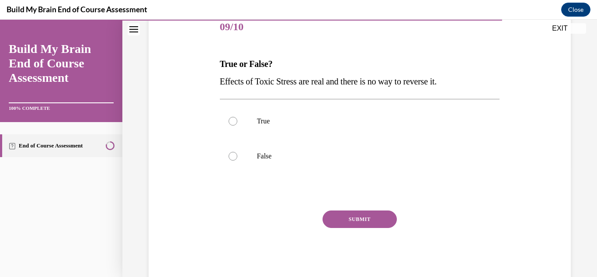
scroll to position [114, 0]
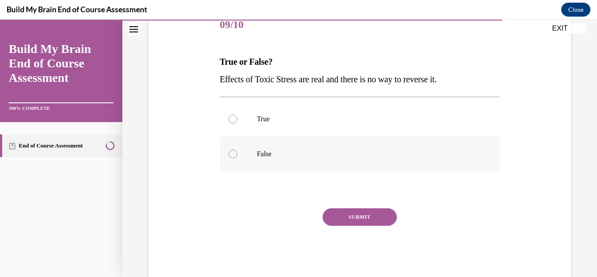
click at [343, 161] on label "False" at bounding box center [360, 153] width 280 height 35
click at [237, 158] on input "False" at bounding box center [233, 154] width 9 height 9
radio input "true"
click at [361, 213] on button "SUBMIT" at bounding box center [360, 216] width 74 height 17
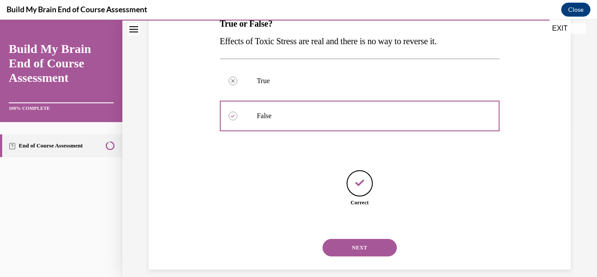
scroll to position [162, 0]
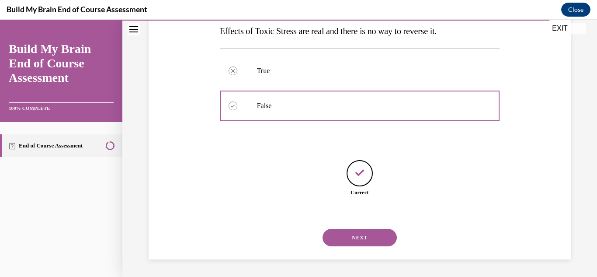
click at [358, 234] on button "NEXT" at bounding box center [360, 237] width 74 height 17
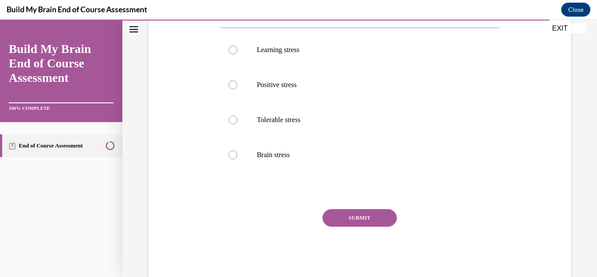
scroll to position [167, 0]
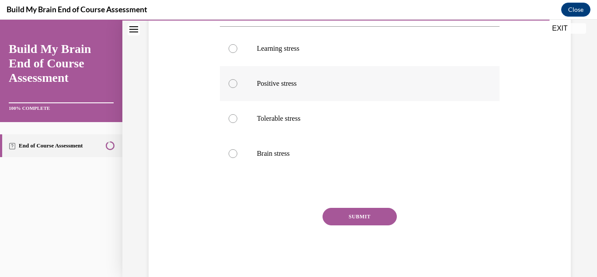
click at [334, 101] on label "Positive stress" at bounding box center [360, 83] width 280 height 35
click at [237, 88] on input "Positive stress" at bounding box center [233, 83] width 9 height 9
radio input "true"
click at [353, 225] on button "SUBMIT" at bounding box center [360, 216] width 74 height 17
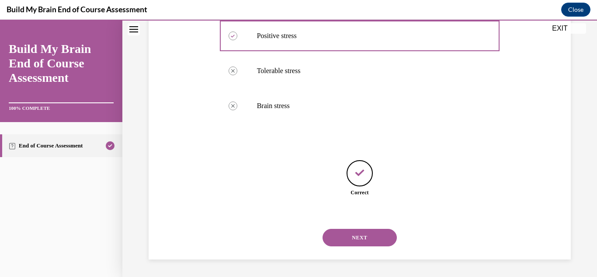
scroll to position [232, 0]
click at [354, 238] on button "NEXT" at bounding box center [360, 237] width 74 height 17
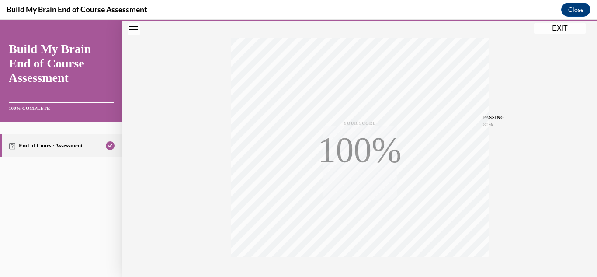
scroll to position [191, 0]
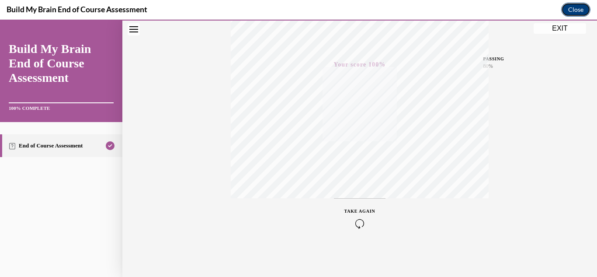
click at [575, 3] on button "Close" at bounding box center [575, 10] width 29 height 14
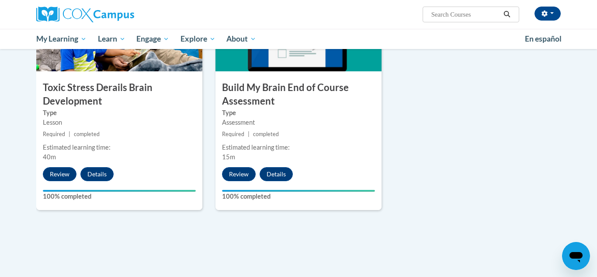
scroll to position [512, 0]
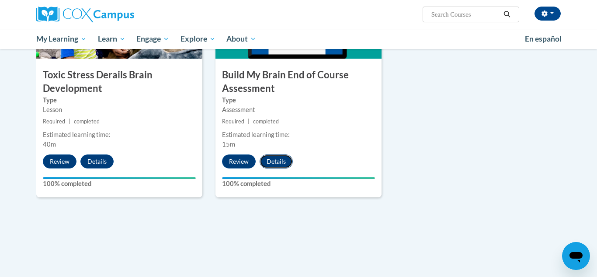
click at [279, 164] on button "Details" at bounding box center [276, 161] width 33 height 14
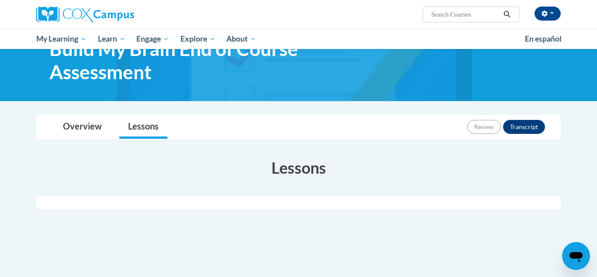
scroll to position [38, 0]
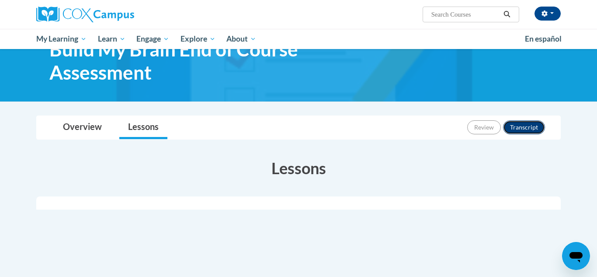
click at [519, 126] on button "Transcript" at bounding box center [524, 127] width 42 height 14
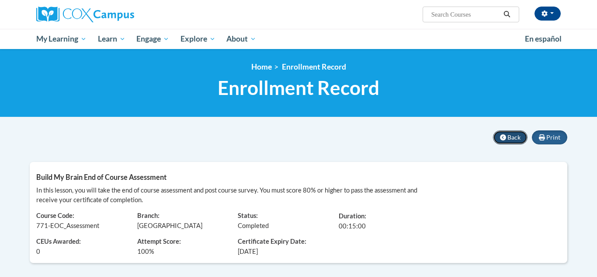
click at [524, 137] on button "Back" at bounding box center [510, 137] width 35 height 14
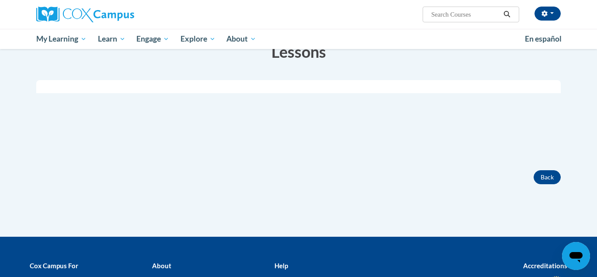
scroll to position [153, 0]
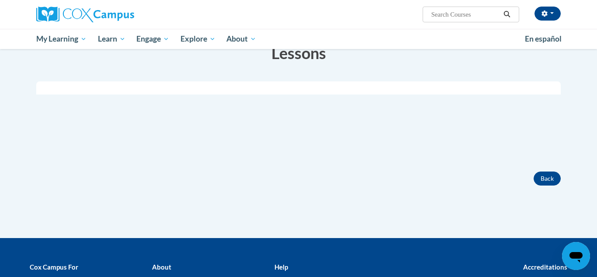
click at [414, 196] on div "× Close Course Enrollment Please select... × Close ×" at bounding box center [298, 119] width 551 height 238
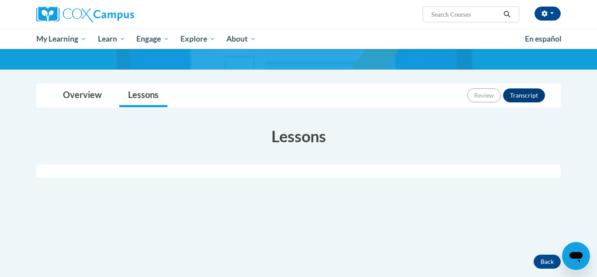
scroll to position [0, 0]
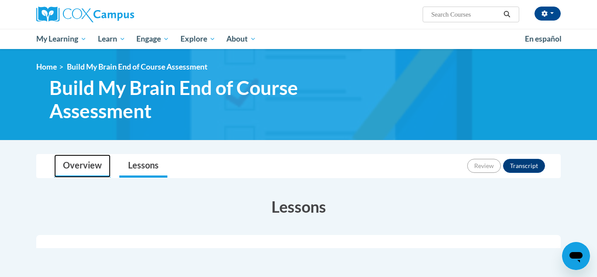
click at [92, 164] on link "Overview" at bounding box center [82, 165] width 56 height 23
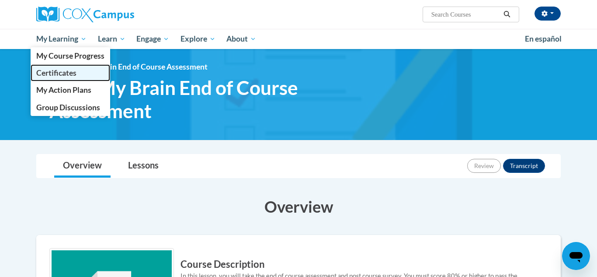
click at [63, 75] on span "Certificates" at bounding box center [56, 72] width 40 height 9
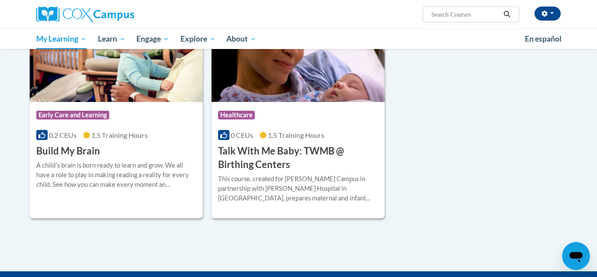
scroll to position [200, 0]
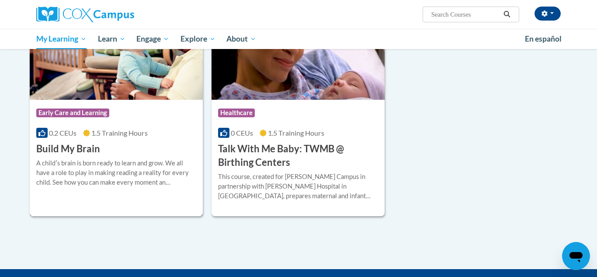
click at [108, 149] on div "Course Category: Early Care and Learning 0.2 CEUs 1.5 Training Hours COURSE Bui…" at bounding box center [116, 128] width 173 height 56
